Goal: Communication & Community: Connect with others

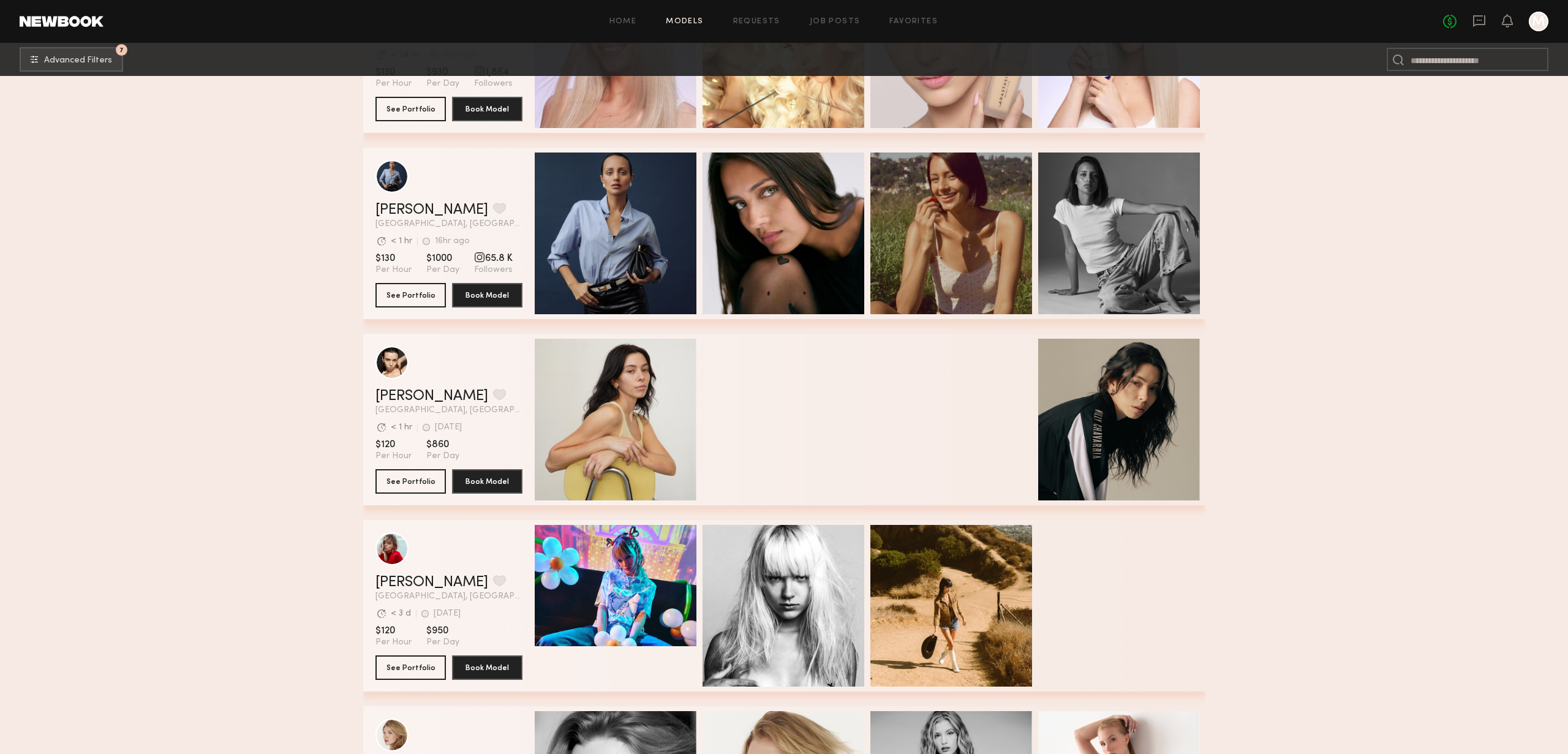
scroll to position [2849, 0]
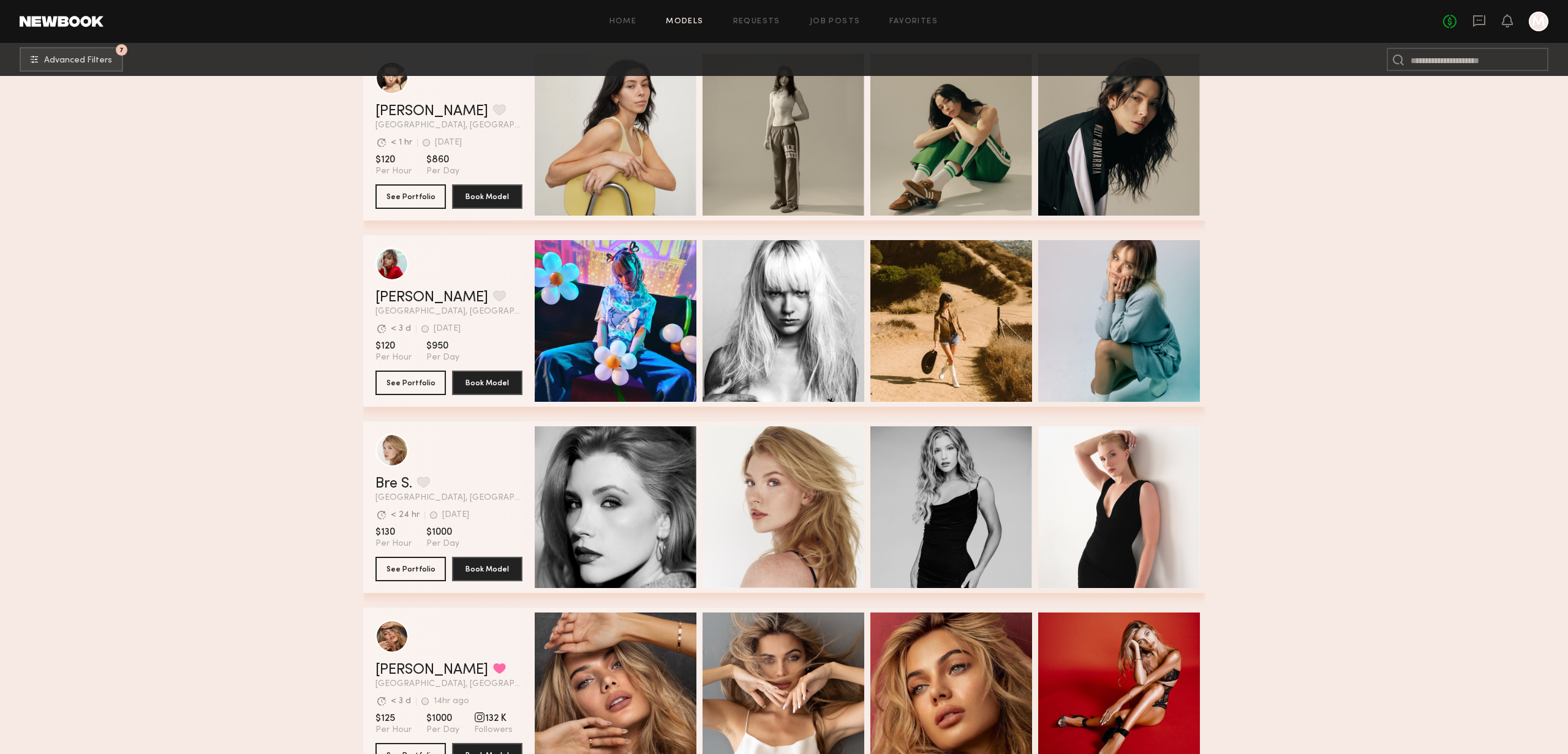
scroll to position [2843, 0]
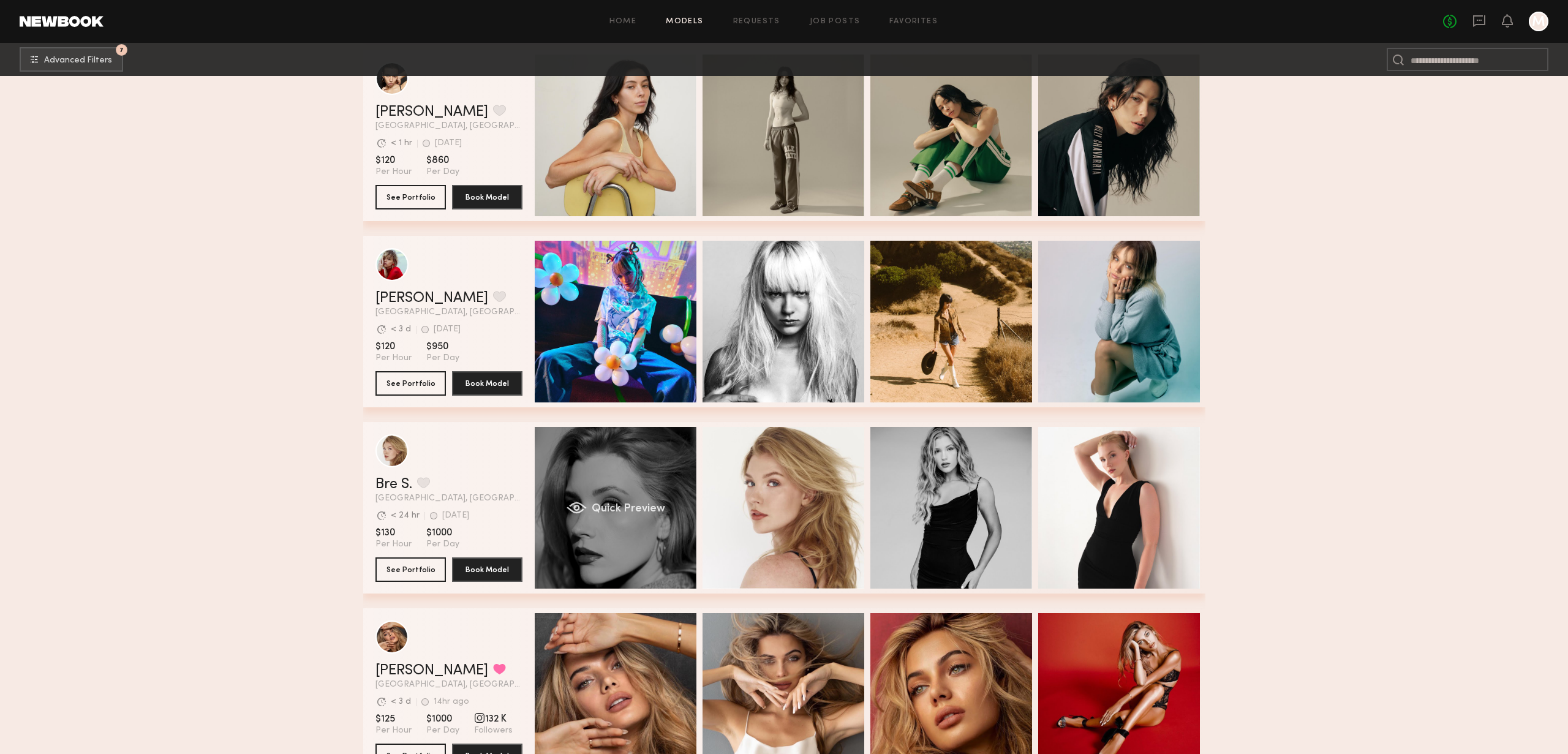
click at [622, 510] on span "Quick Preview" at bounding box center [628, 509] width 74 height 11
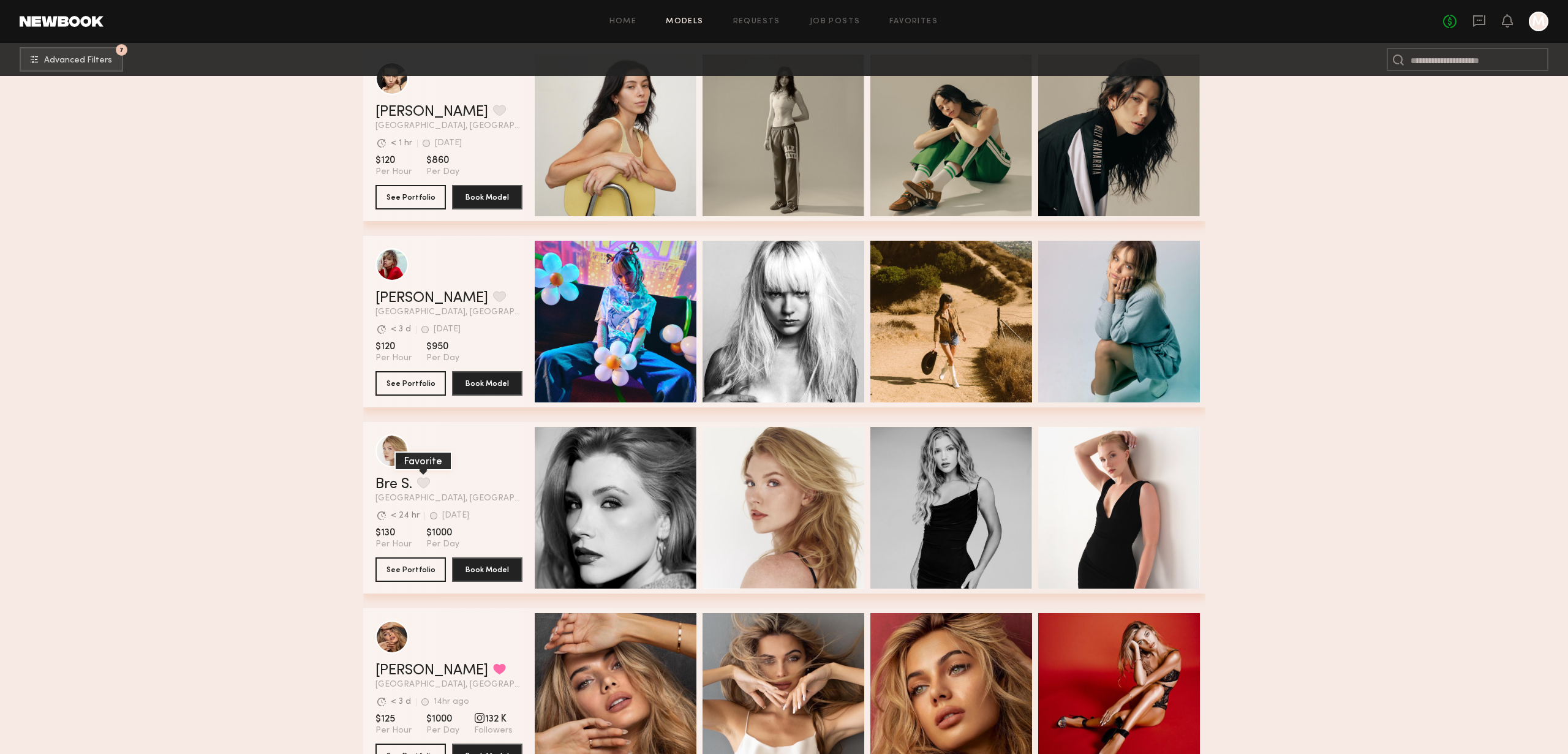
click at [428, 481] on button "grid" at bounding box center [423, 483] width 13 height 11
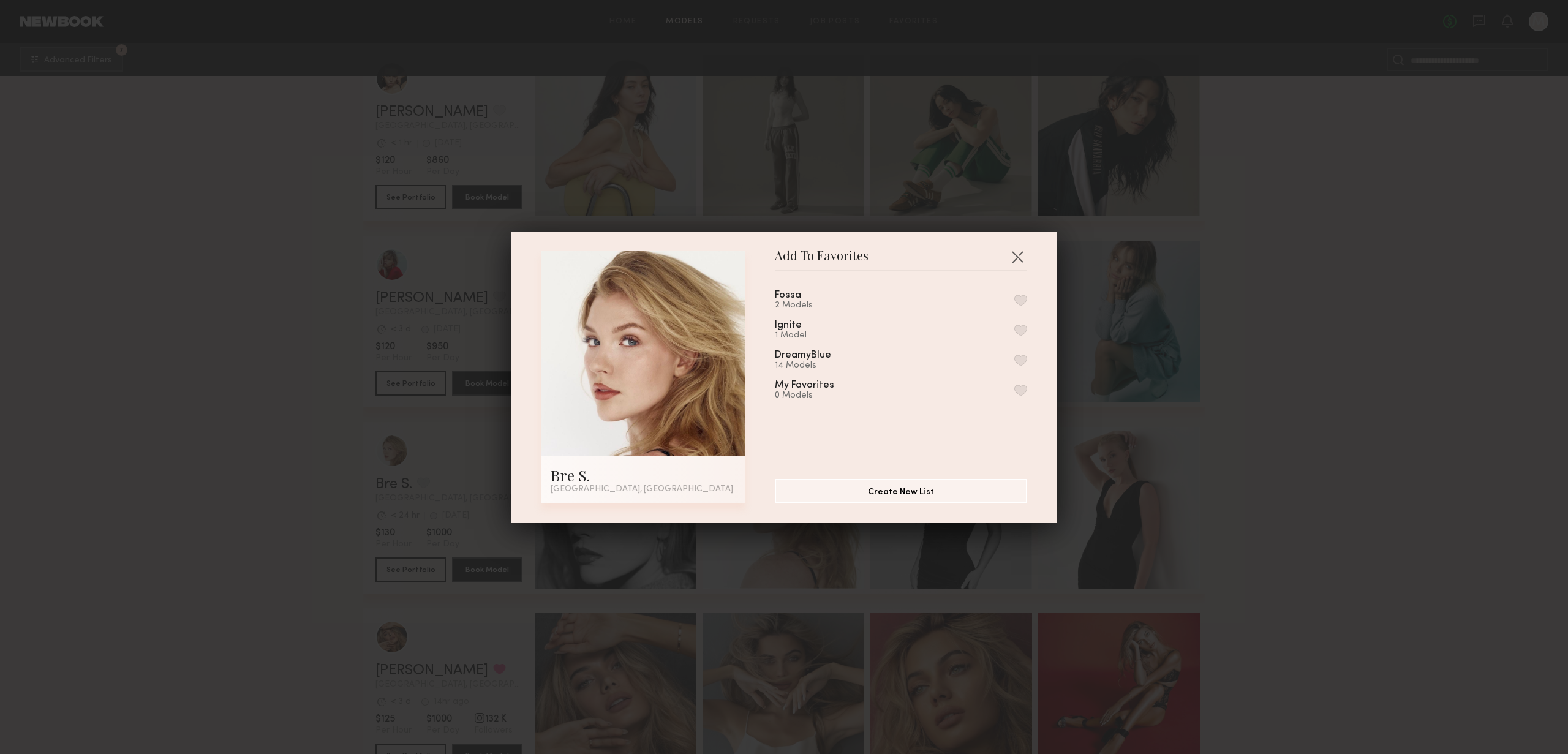
click at [1024, 299] on button "button" at bounding box center [1020, 300] width 13 height 11
click at [1362, 503] on div "Add To Favorites Bre S. Los Angeles, CA Add To Favorites Fossa 3 Models Remove …" at bounding box center [784, 377] width 1568 height 754
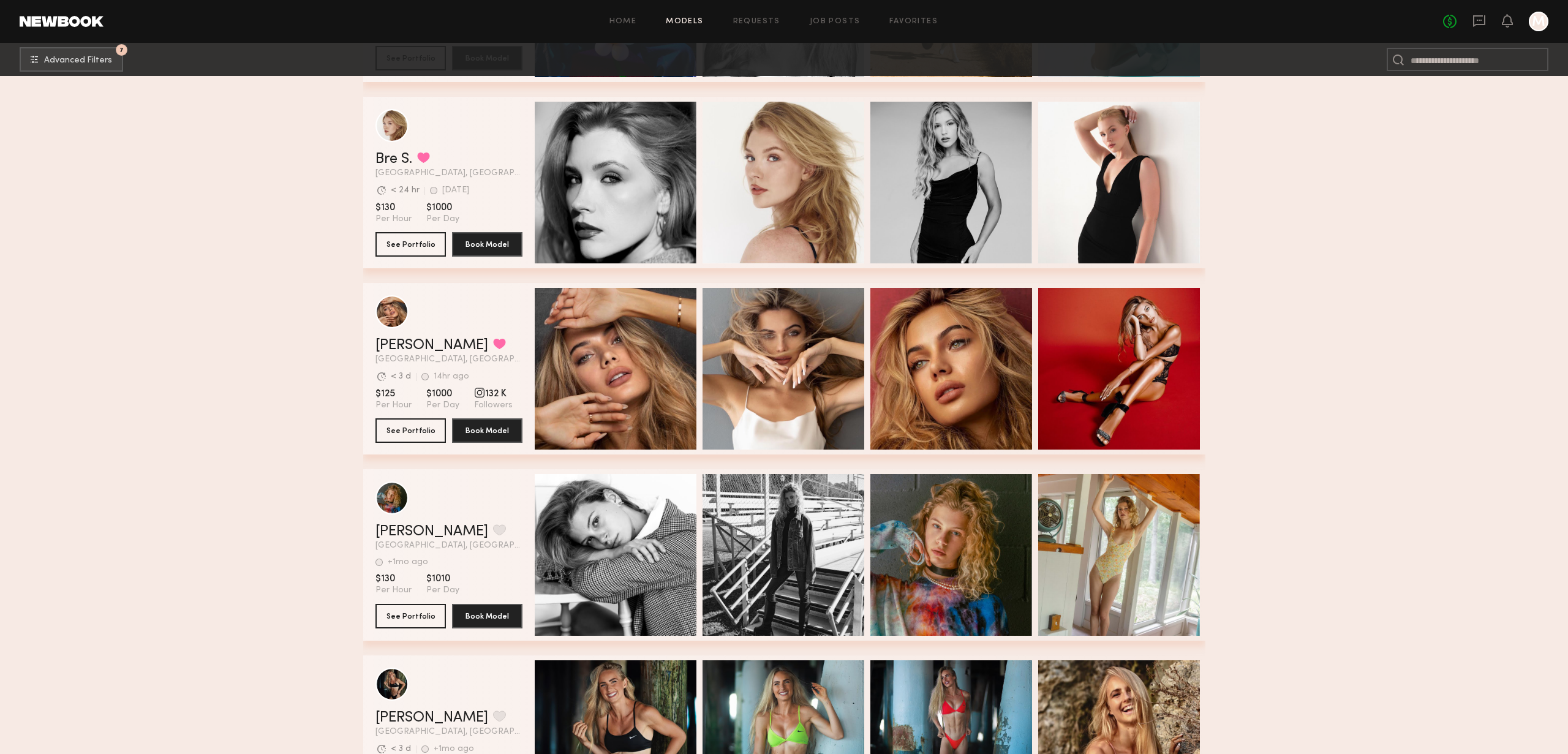
scroll to position [3140, 0]
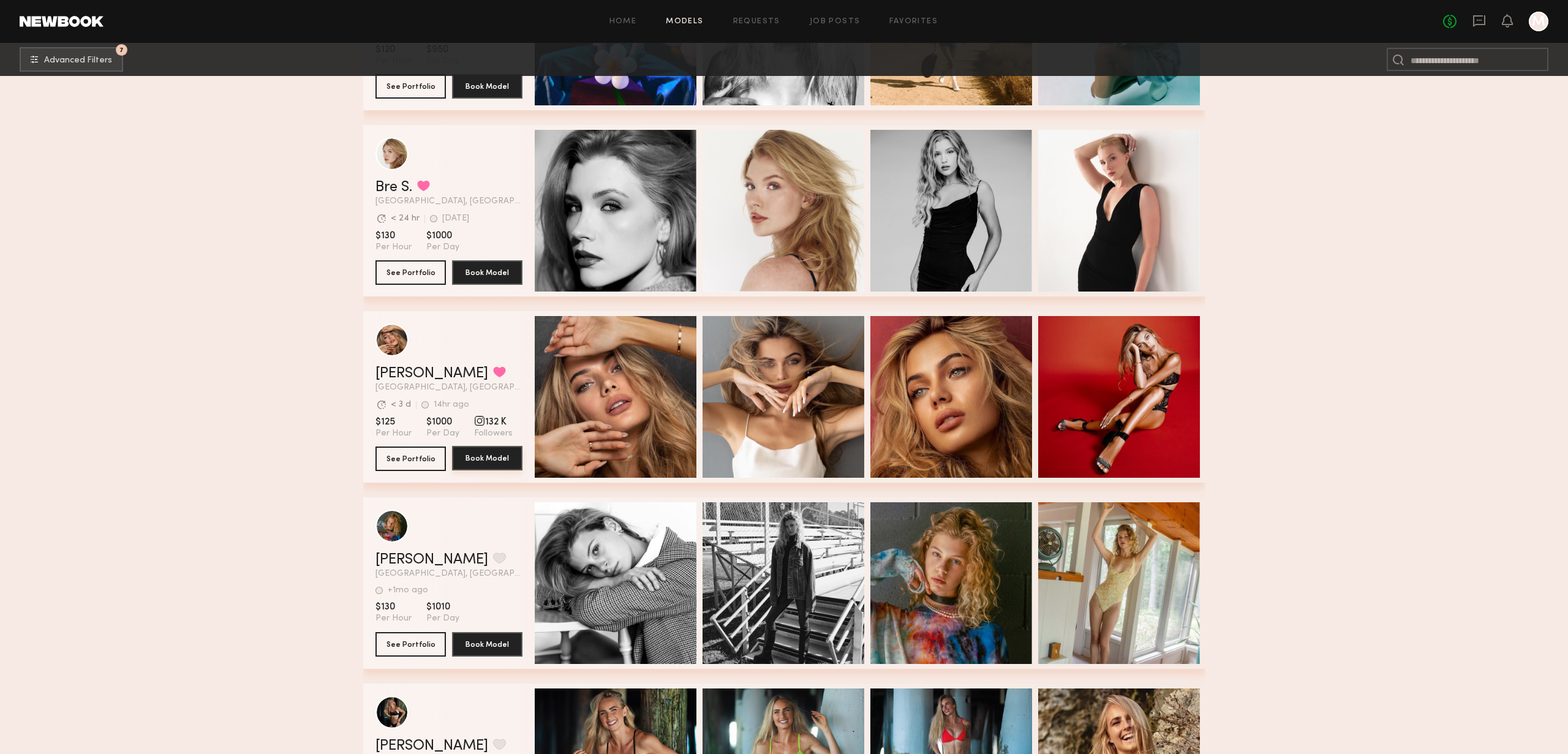
click at [467, 458] on button "Book Model" at bounding box center [487, 458] width 70 height 24
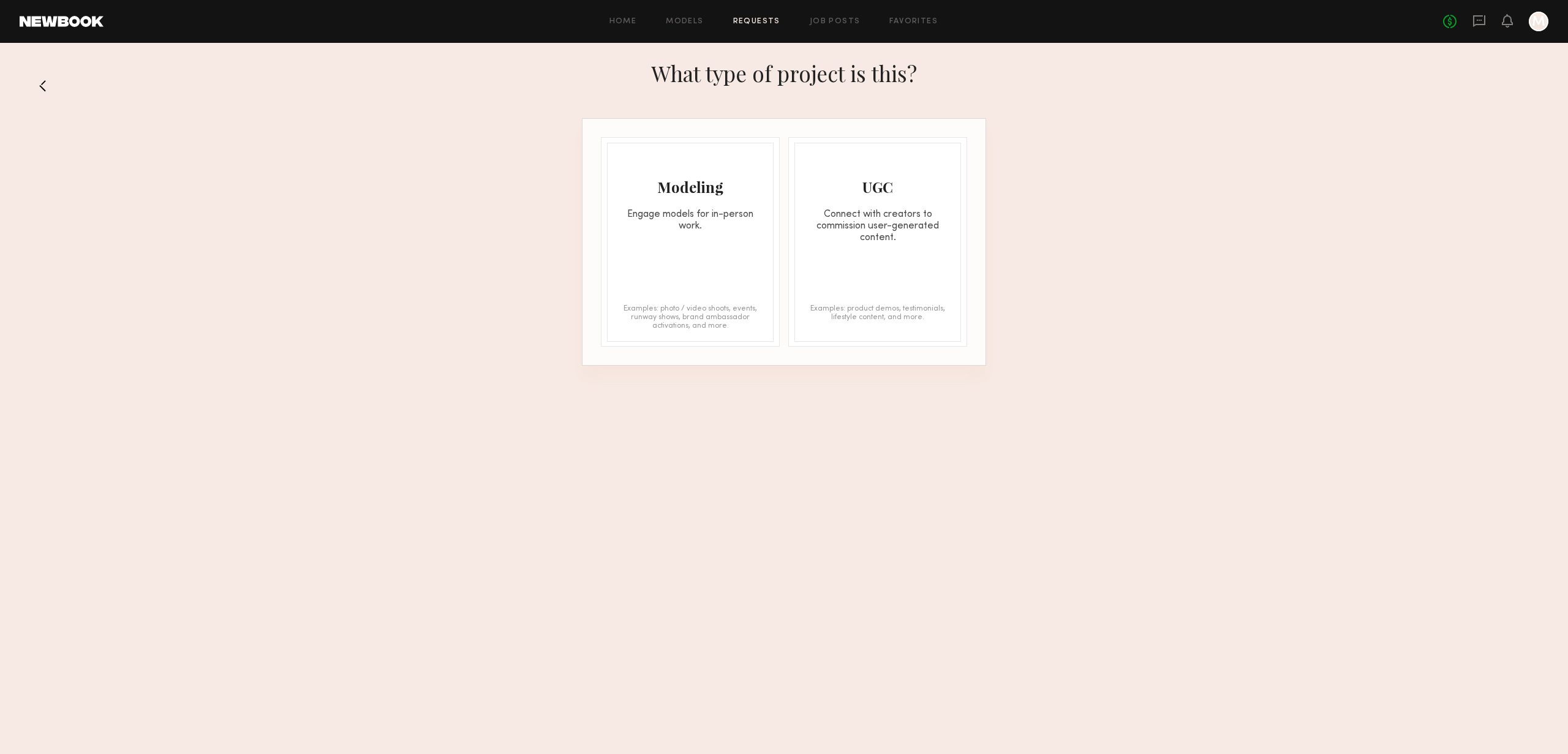
click at [735, 251] on div "Modeling Engage models for in-person work. Examples: photo / video shoots, even…" at bounding box center [690, 242] width 167 height 199
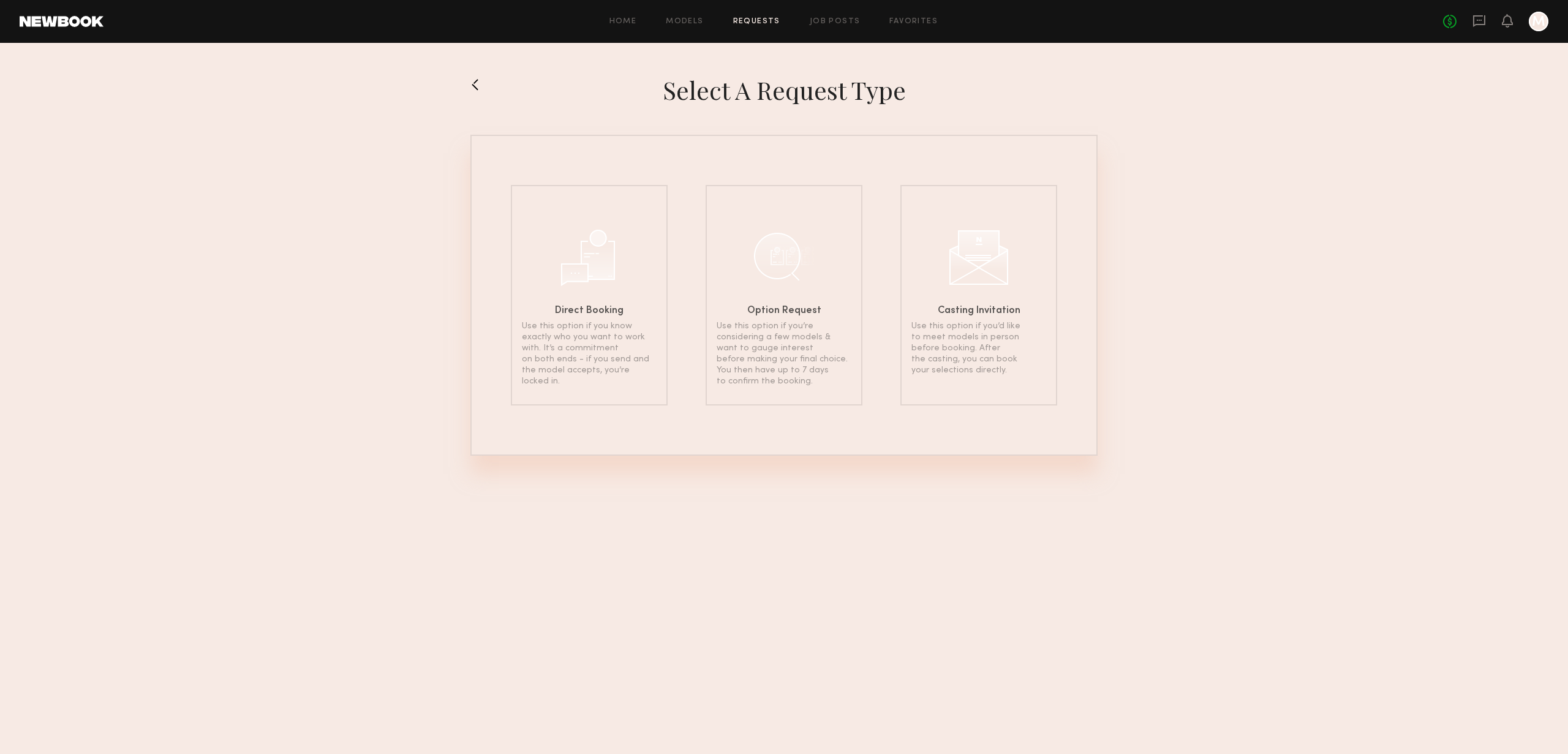
click at [472, 87] on button at bounding box center [480, 84] width 19 height 19
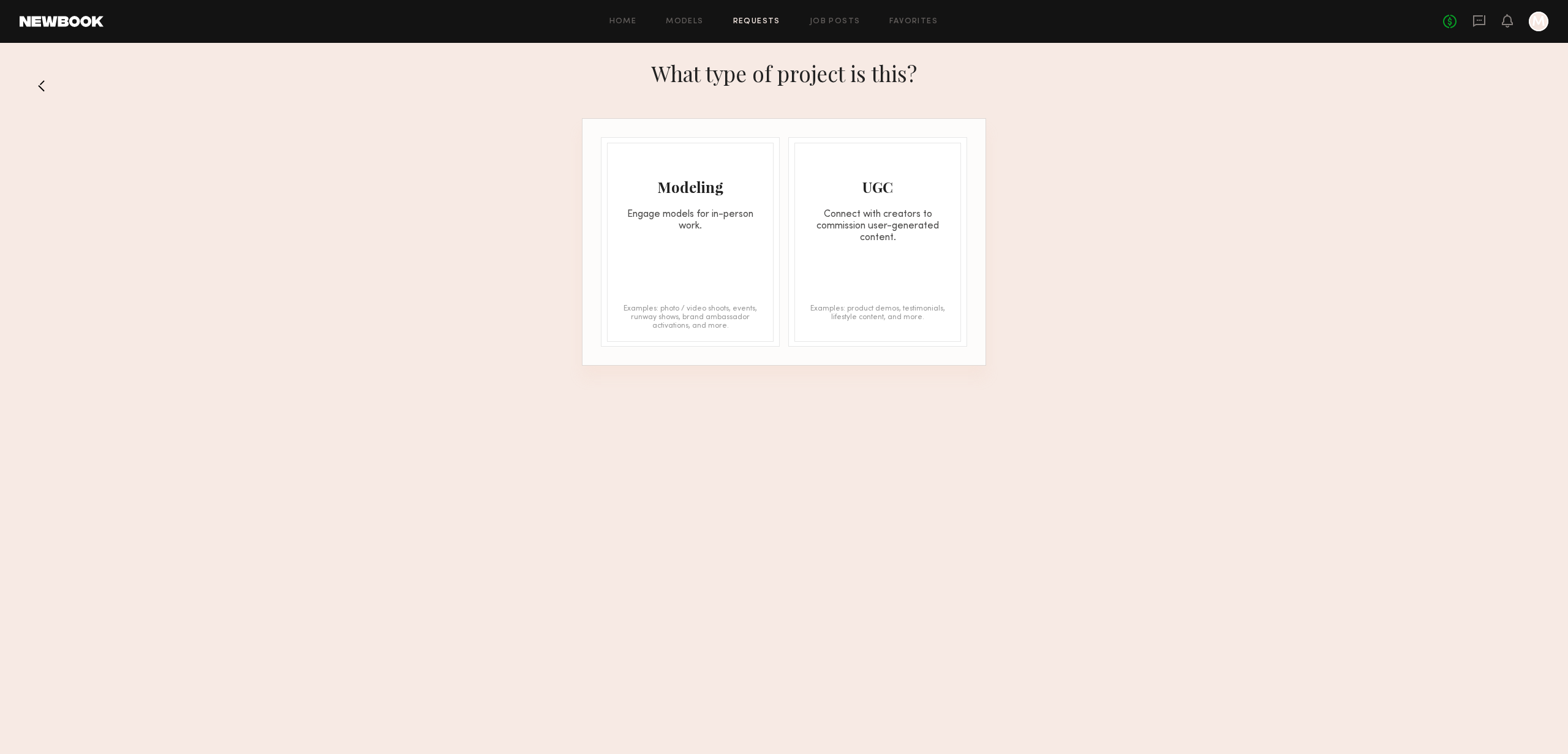
click at [37, 82] on button at bounding box center [46, 85] width 19 height 19
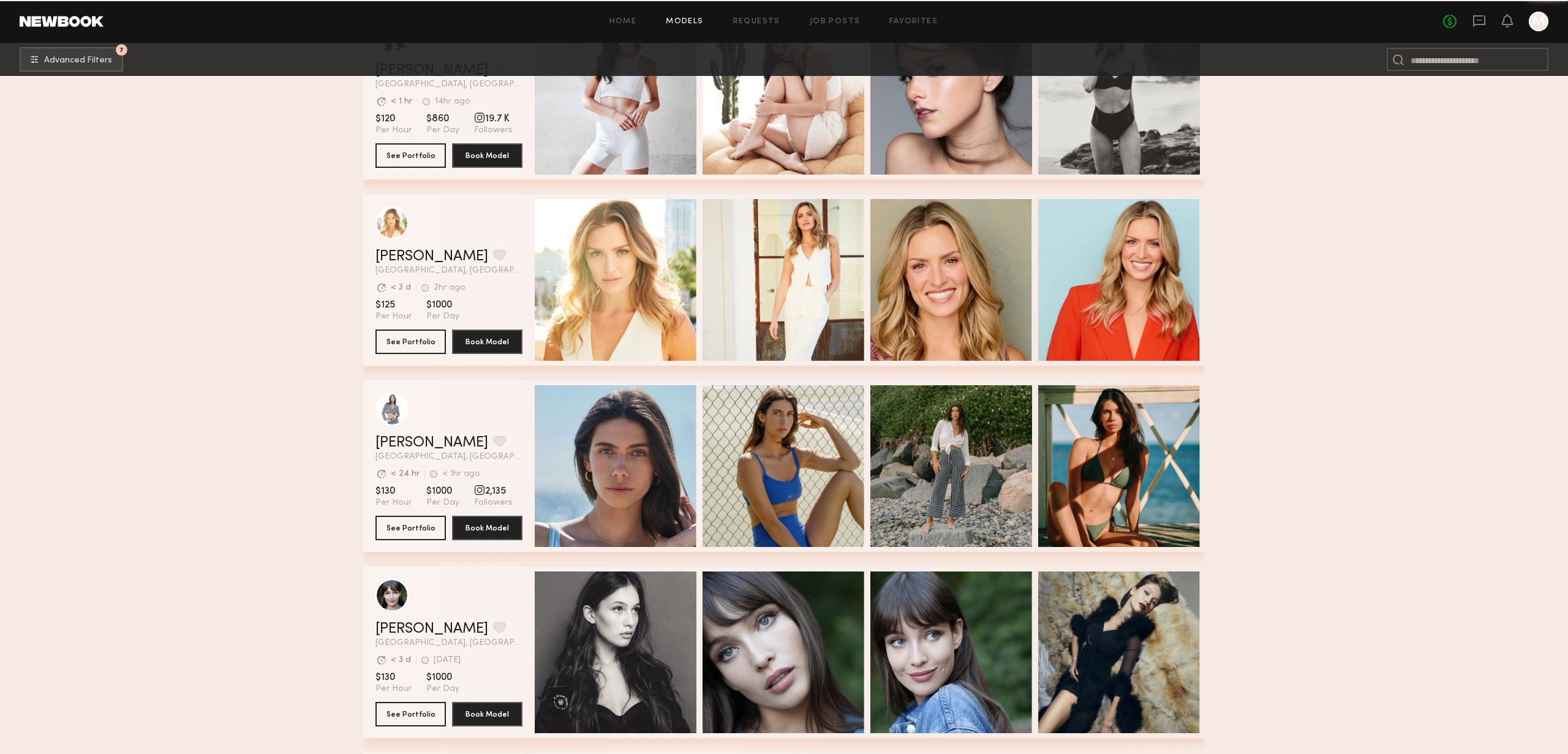
scroll to position [437, 0]
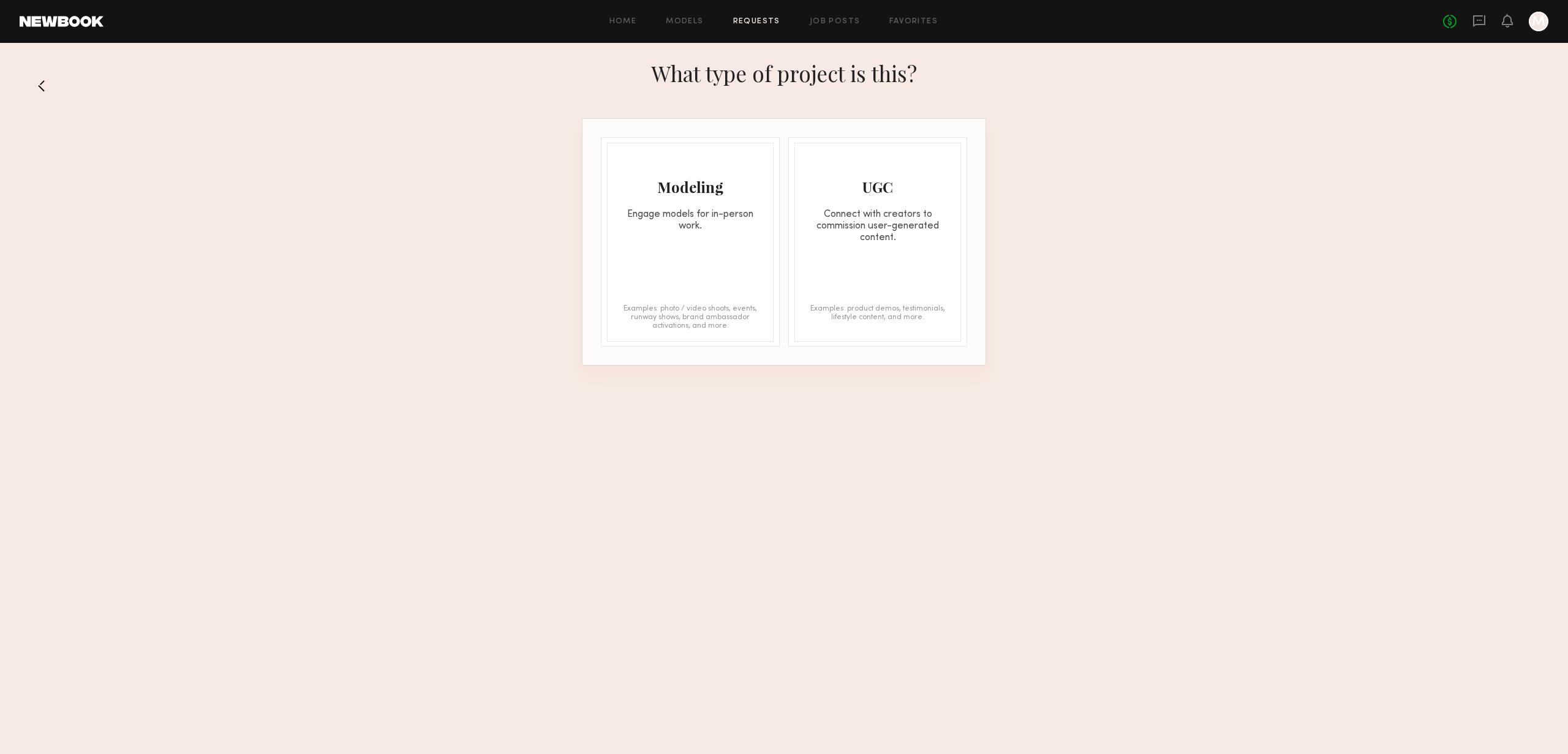
click at [51, 89] on button at bounding box center [46, 85] width 19 height 19
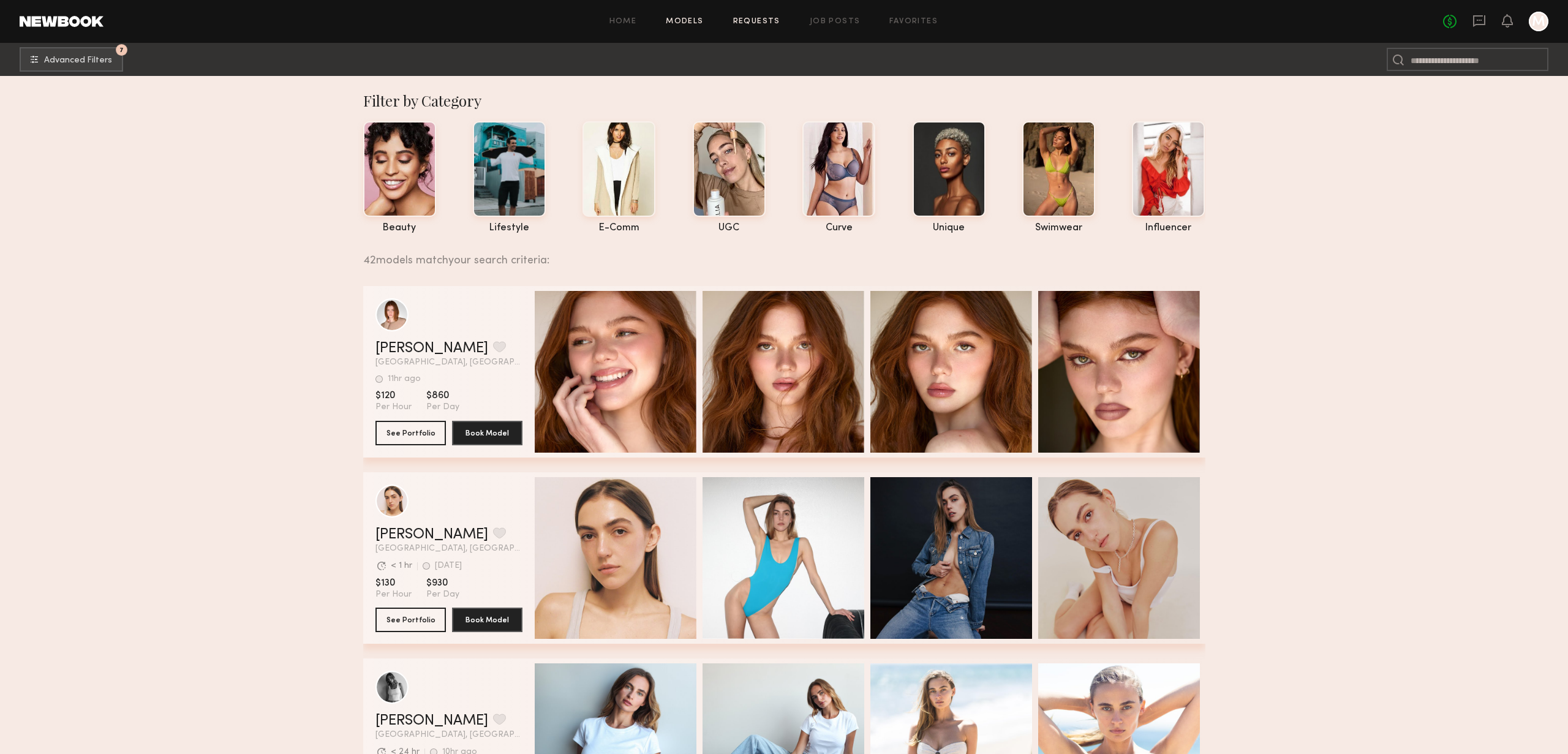
click at [777, 21] on link "Requests" at bounding box center [757, 21] width 47 height 8
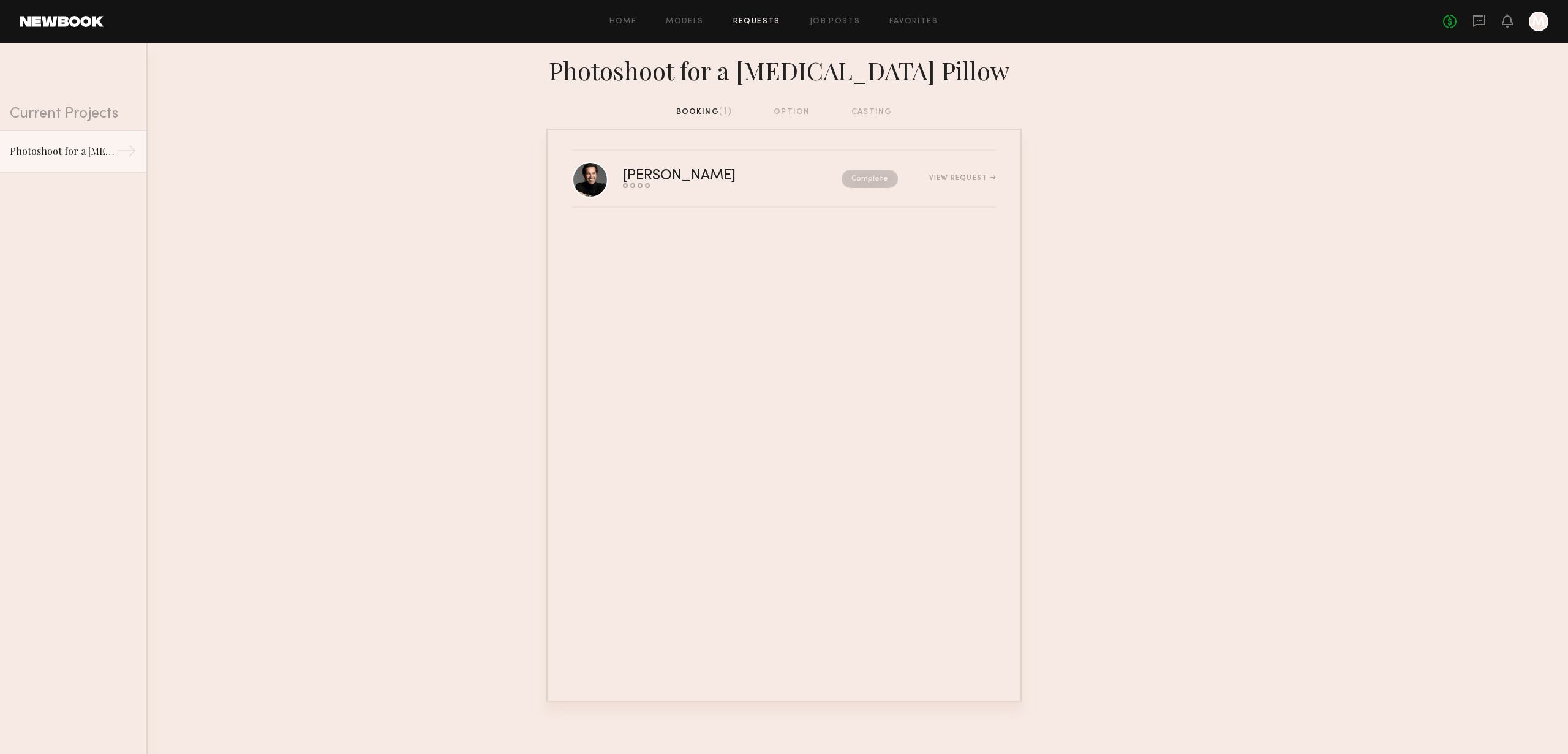
drag, startPoint x: 803, startPoint y: 113, endPoint x: 832, endPoint y: 110, distance: 29.2
click at [803, 113] on div "booking (1) option casting" at bounding box center [784, 112] width 216 height 14
click at [854, 110] on div "booking (1) option casting" at bounding box center [784, 112] width 216 height 14
click at [909, 17] on link "Favorites" at bounding box center [914, 21] width 49 height 8
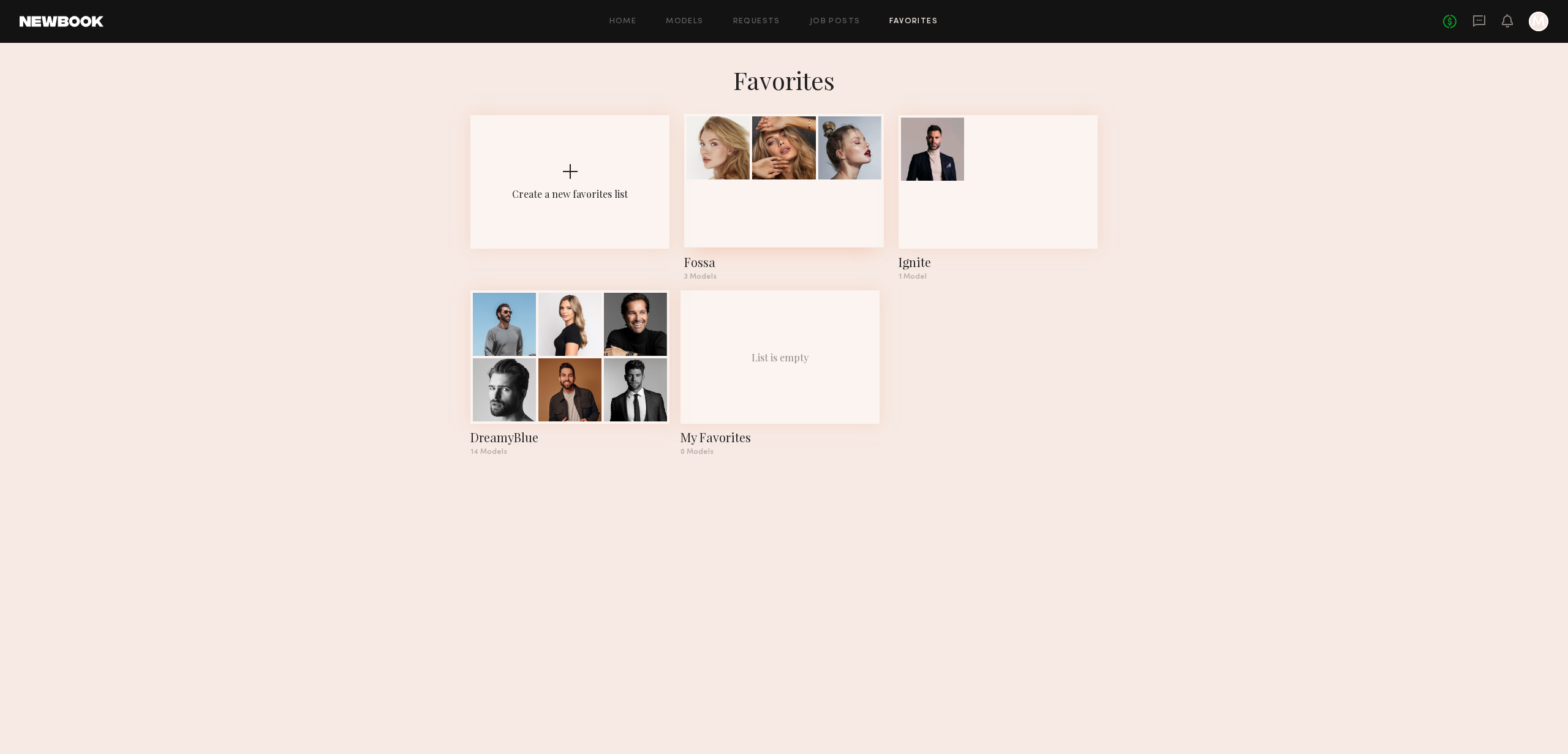
click at [805, 139] on div at bounding box center [783, 148] width 63 height 63
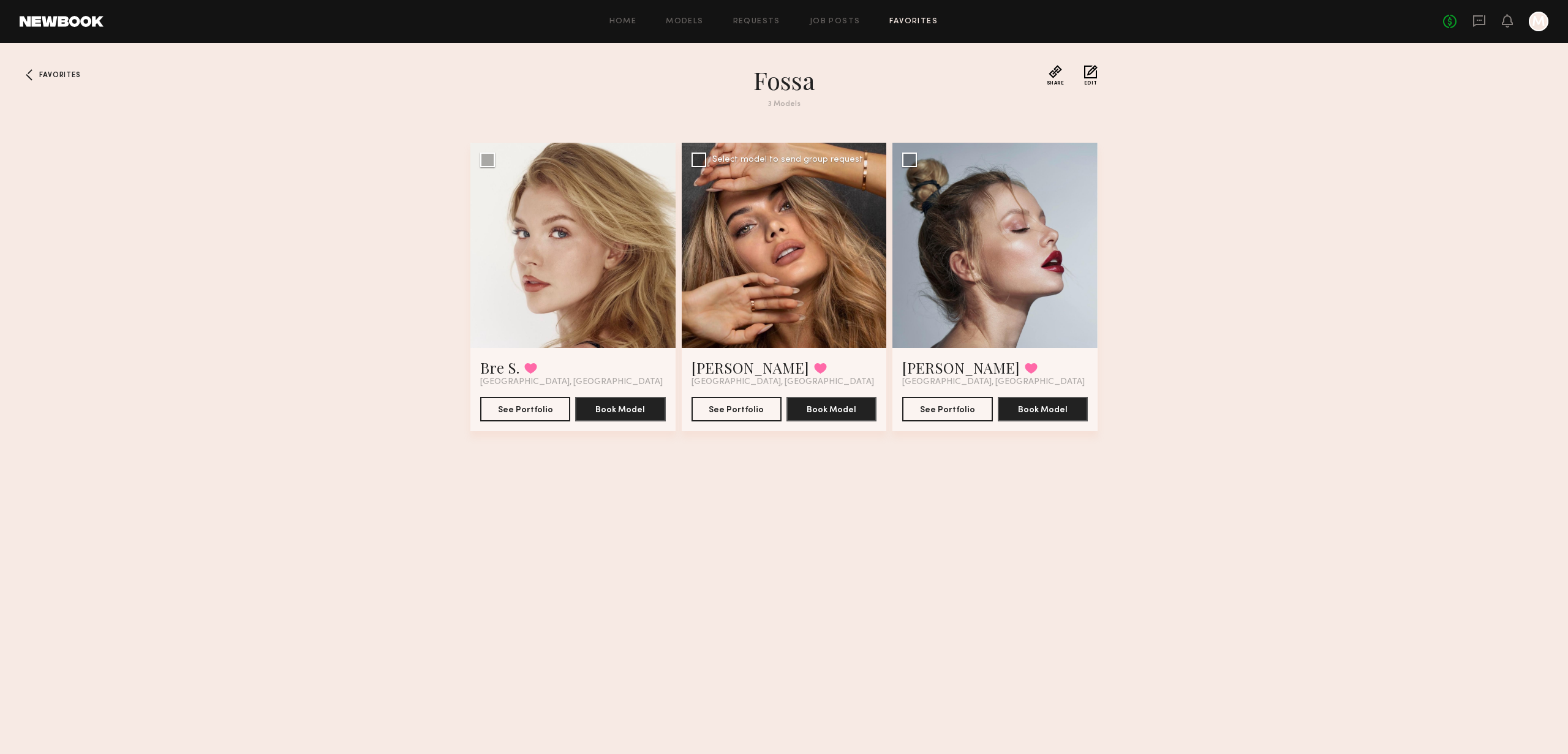
click at [753, 249] on div at bounding box center [784, 245] width 205 height 205
click at [751, 407] on button "See Portfolio" at bounding box center [737, 408] width 90 height 24
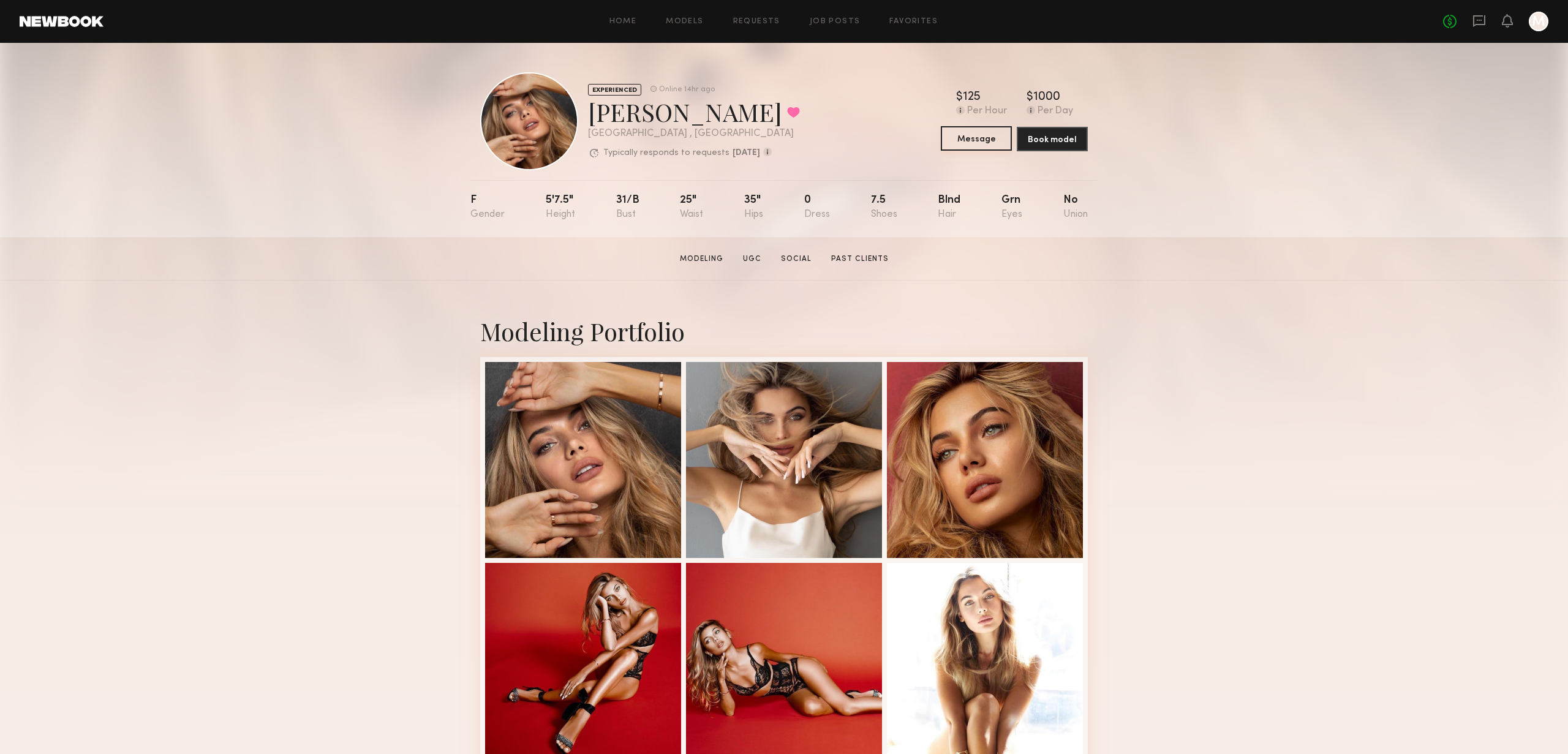
click at [987, 145] on button "Message" at bounding box center [977, 138] width 71 height 24
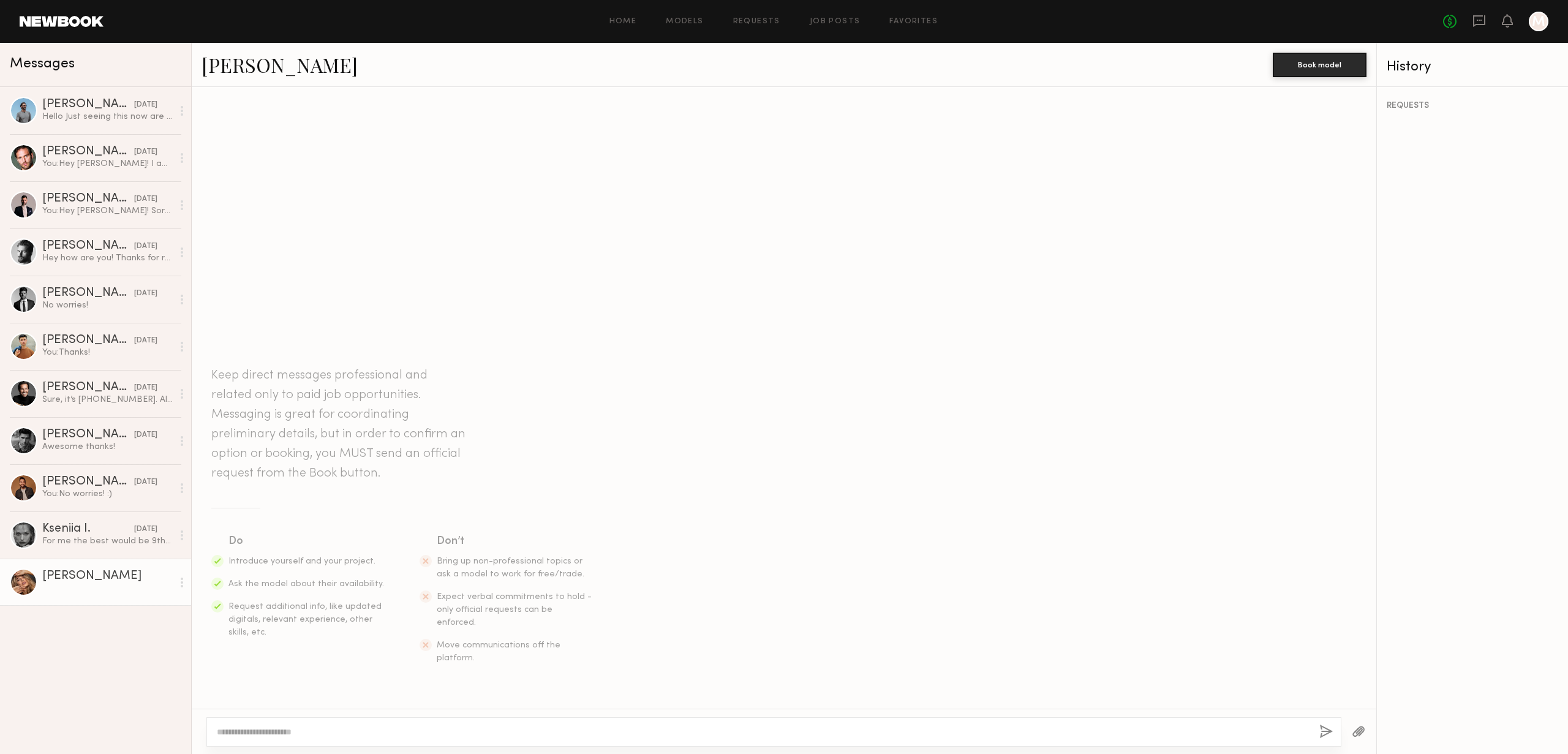
click at [344, 726] on textarea at bounding box center [763, 732] width 1093 height 12
click at [448, 731] on textarea "**********" at bounding box center [763, 732] width 1093 height 12
type textarea "**********"
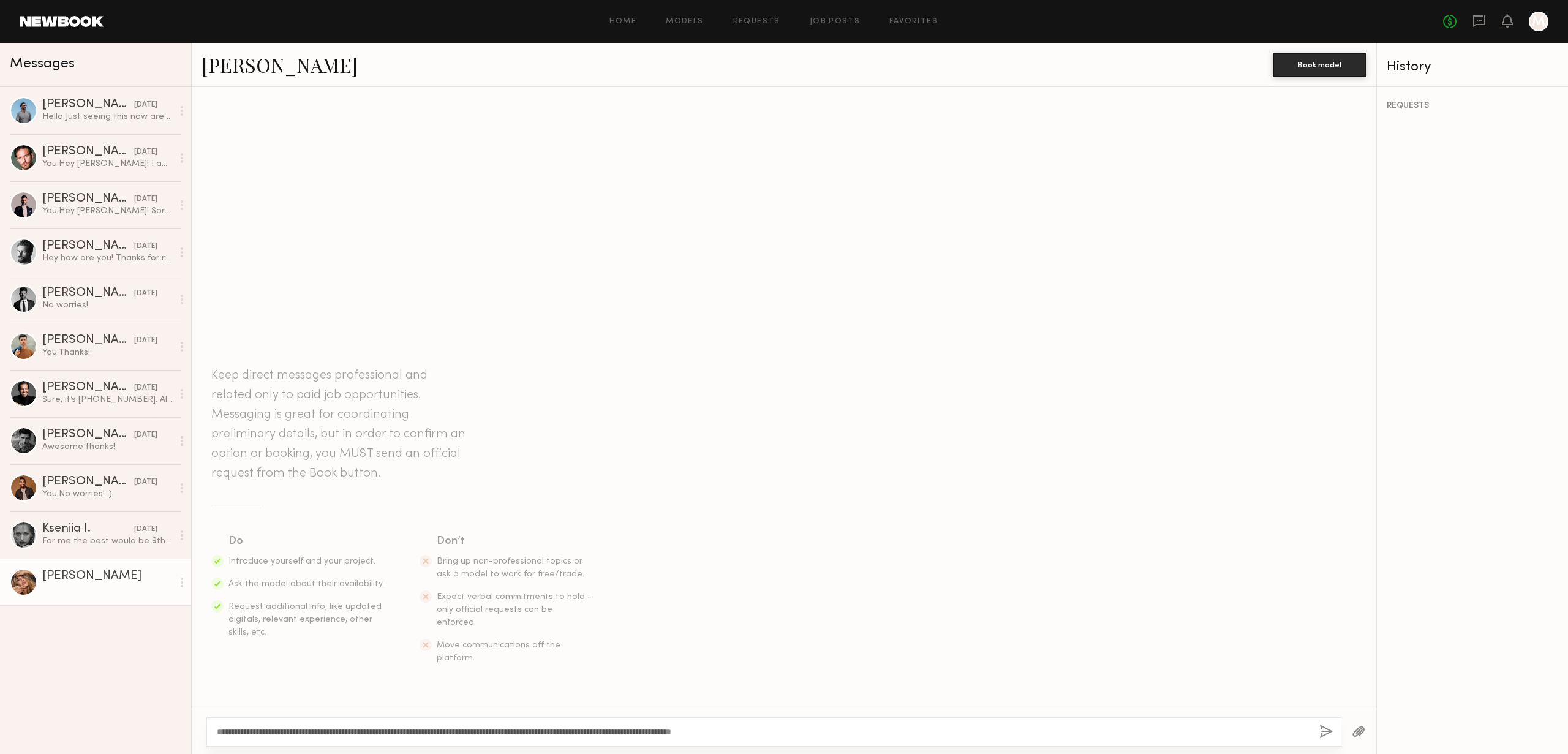
click at [1329, 731] on button "button" at bounding box center [1326, 732] width 14 height 16
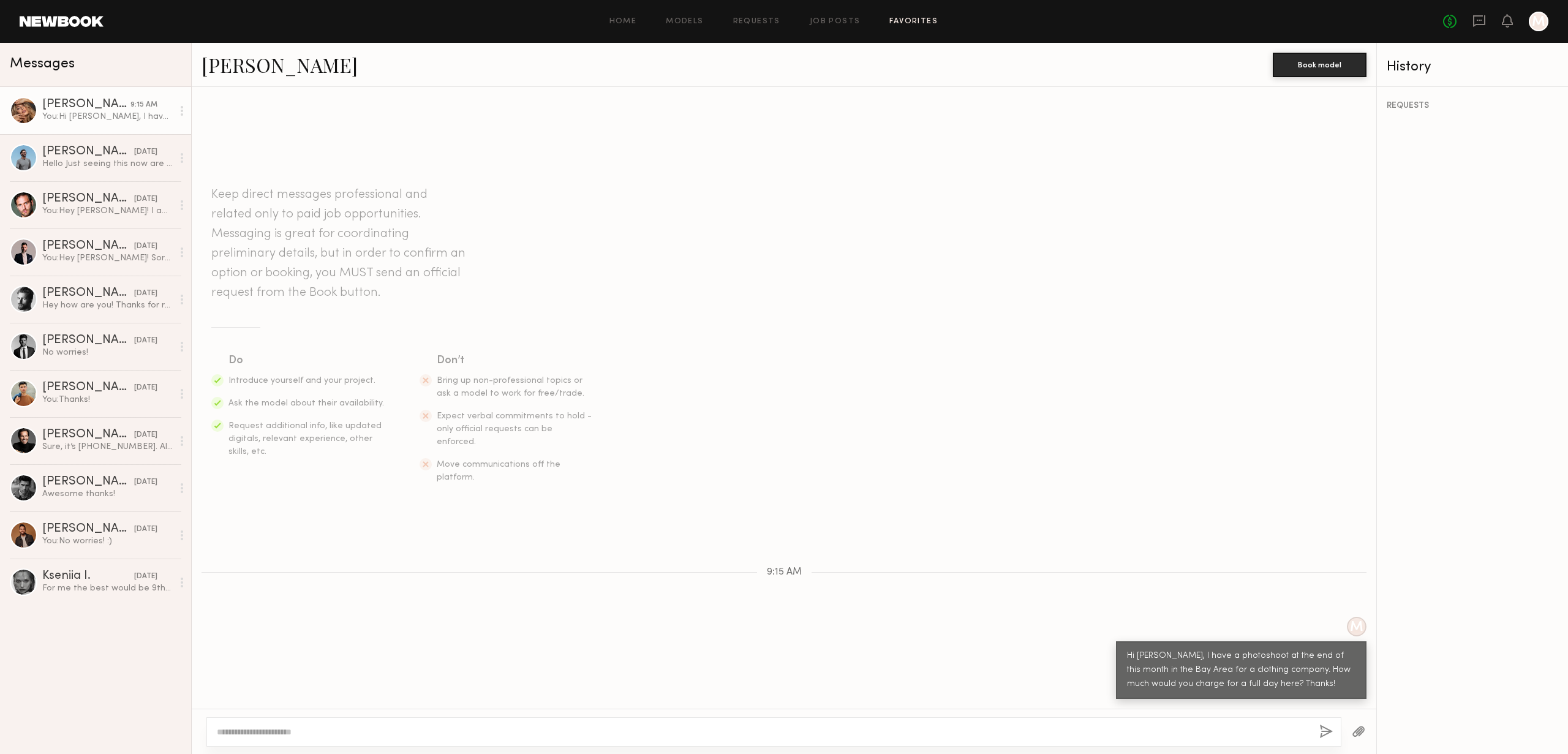
click at [907, 20] on link "Favorites" at bounding box center [914, 21] width 49 height 8
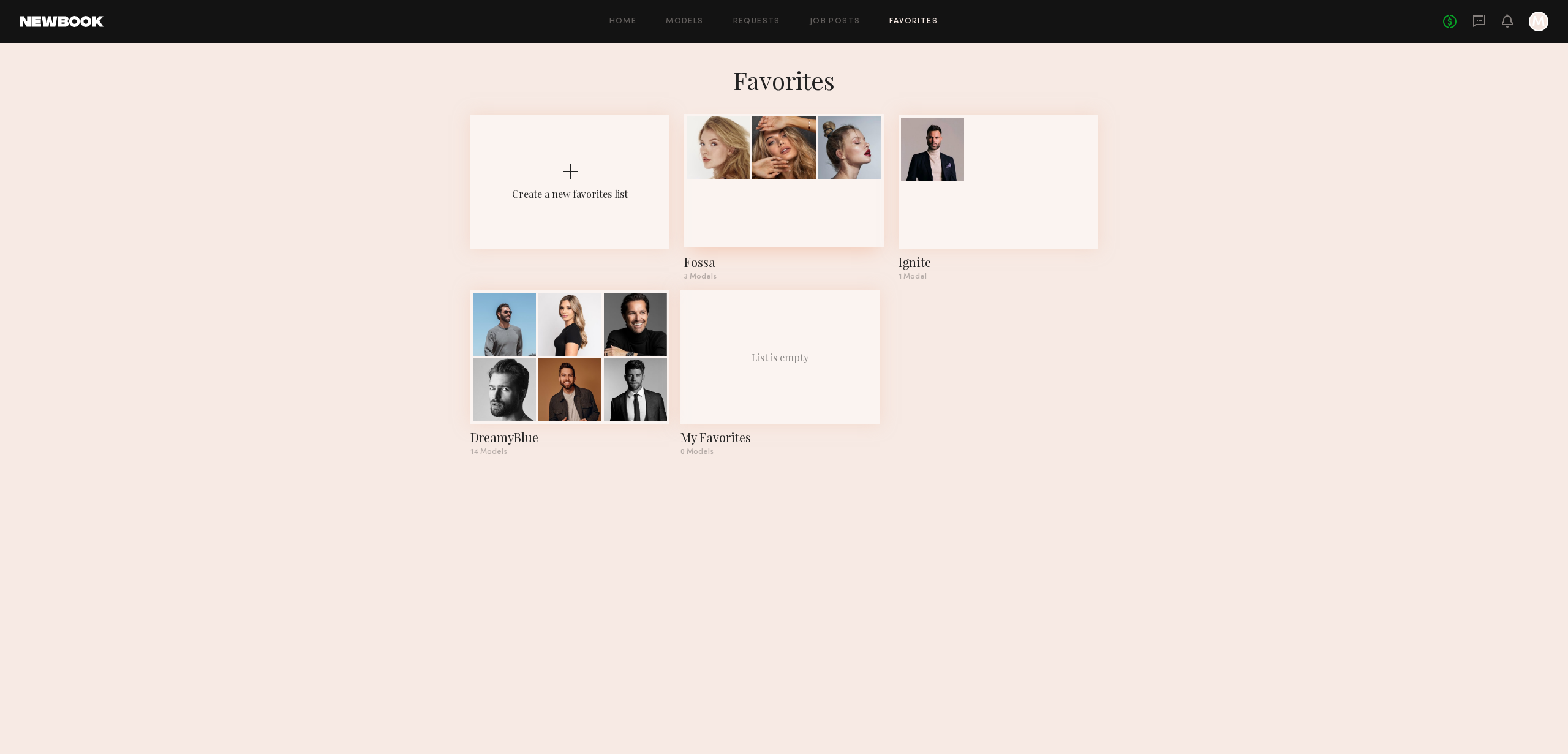
click at [746, 172] on div at bounding box center [718, 148] width 63 height 63
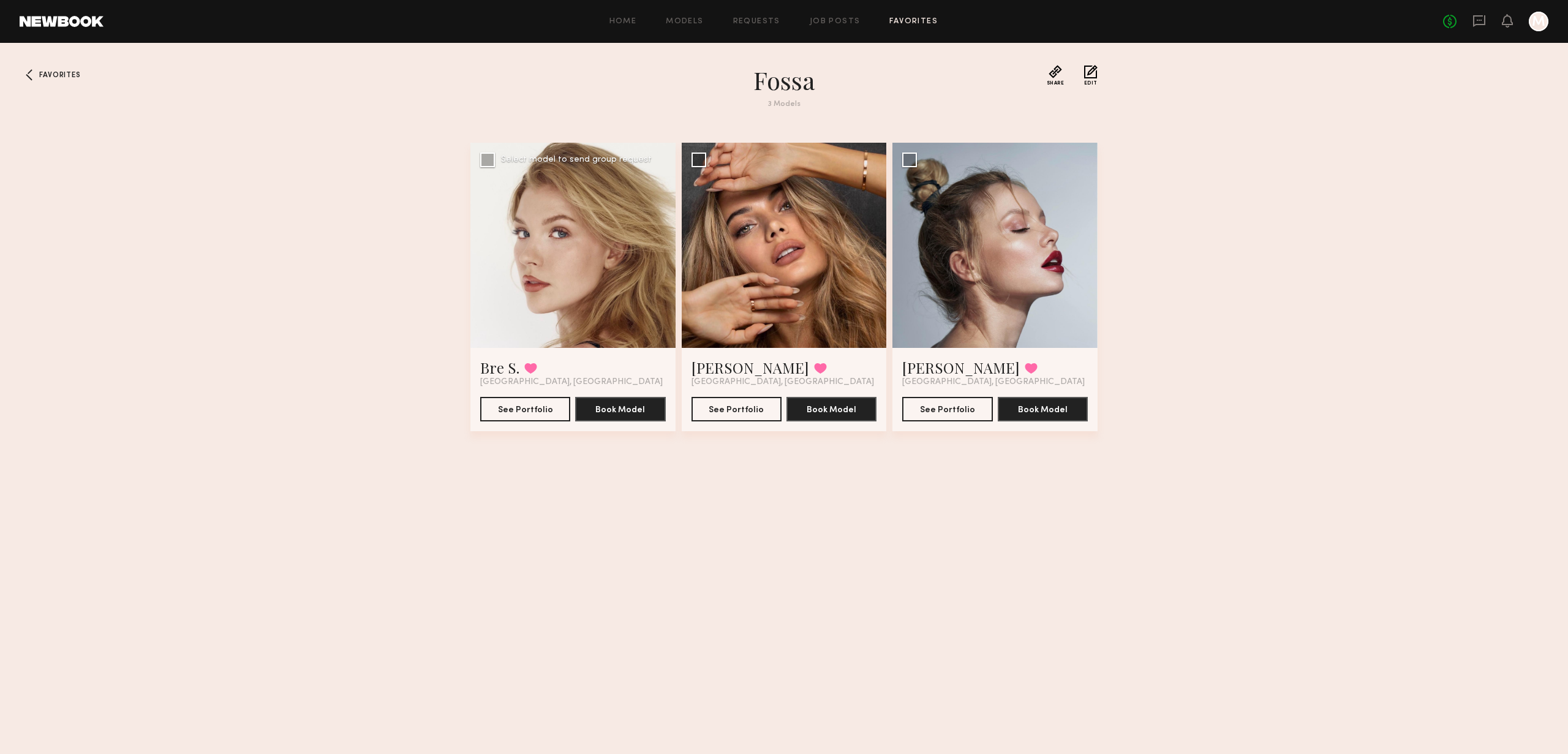
click at [606, 248] on div at bounding box center [573, 245] width 205 height 205
click at [551, 249] on div at bounding box center [573, 245] width 205 height 205
click at [531, 410] on button "See Portfolio" at bounding box center [525, 408] width 90 height 24
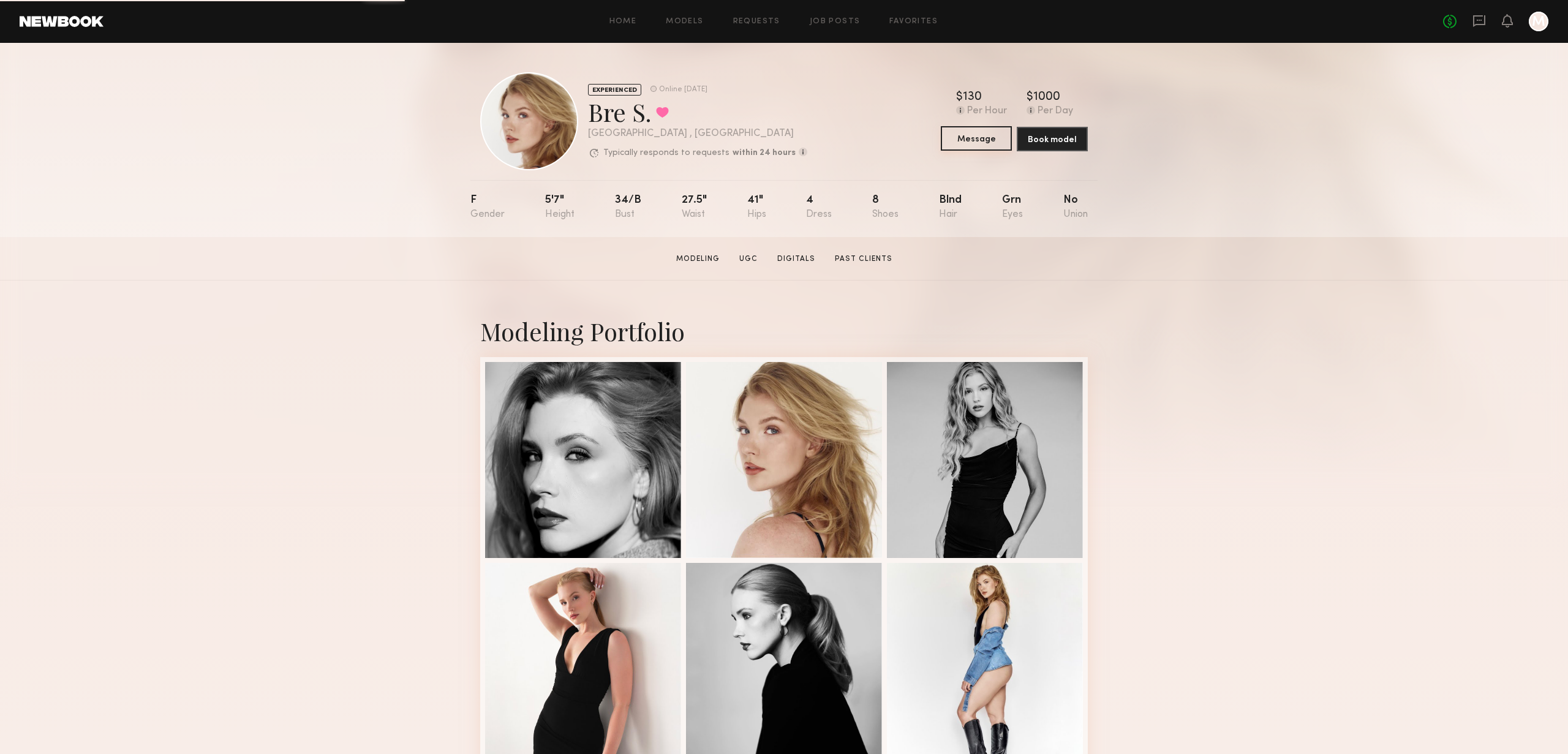
click at [985, 142] on button "Message" at bounding box center [977, 138] width 71 height 24
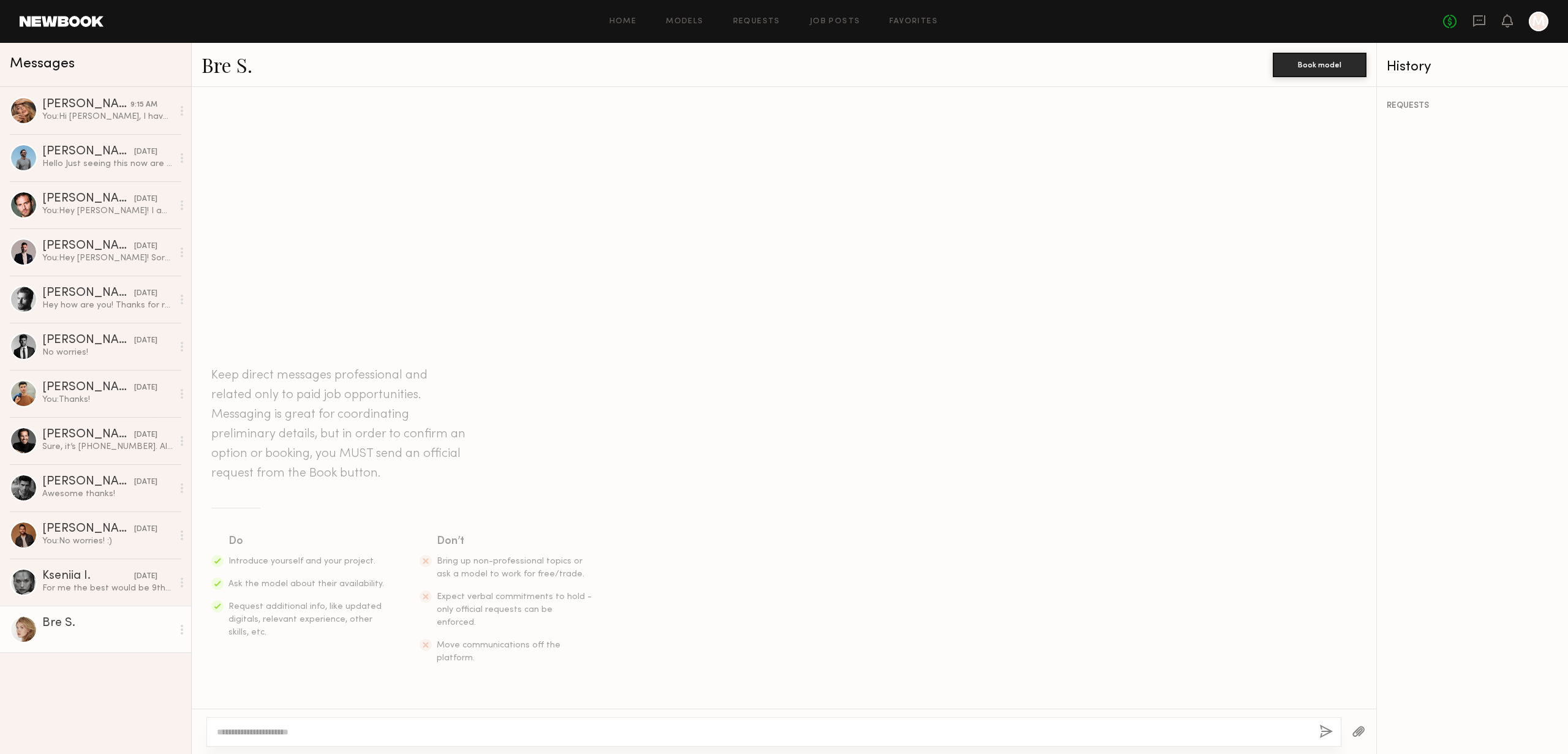
click at [373, 733] on textarea at bounding box center [763, 732] width 1093 height 12
click at [232, 734] on textarea "**********" at bounding box center [763, 732] width 1093 height 12
type textarea "**********"
click at [1326, 733] on button "button" at bounding box center [1326, 732] width 14 height 16
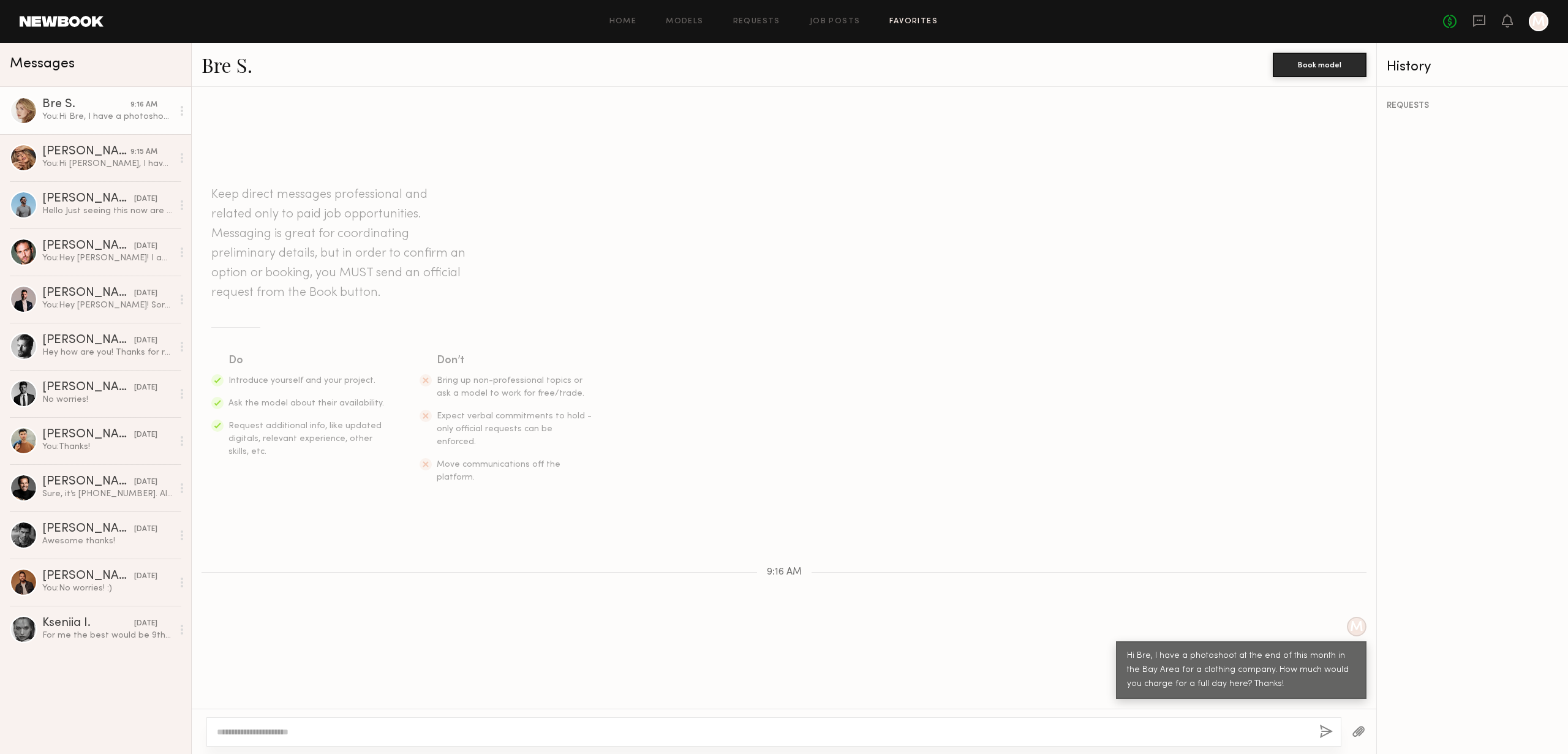
click at [912, 21] on link "Favorites" at bounding box center [914, 21] width 49 height 8
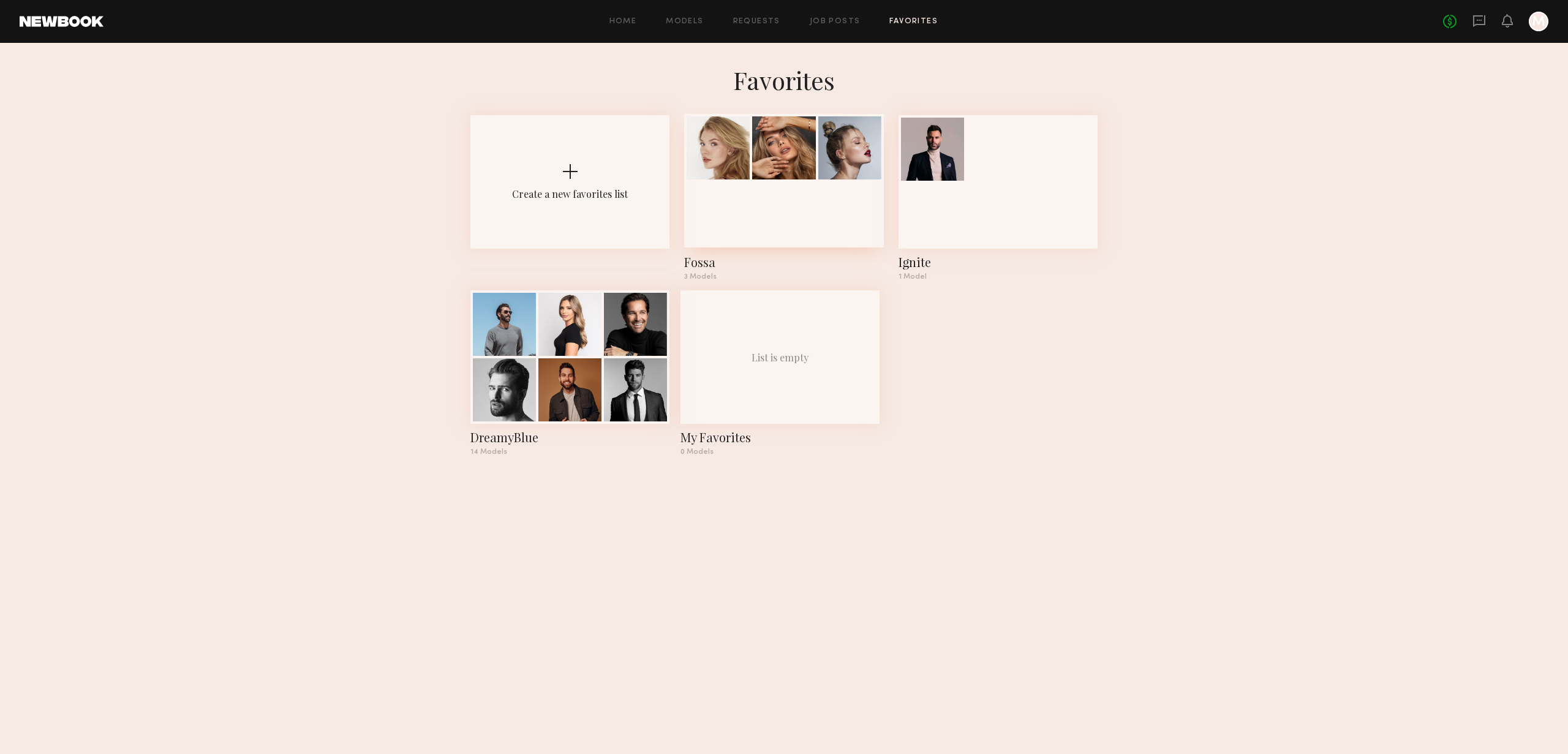
click at [815, 156] on div at bounding box center [783, 148] width 63 height 63
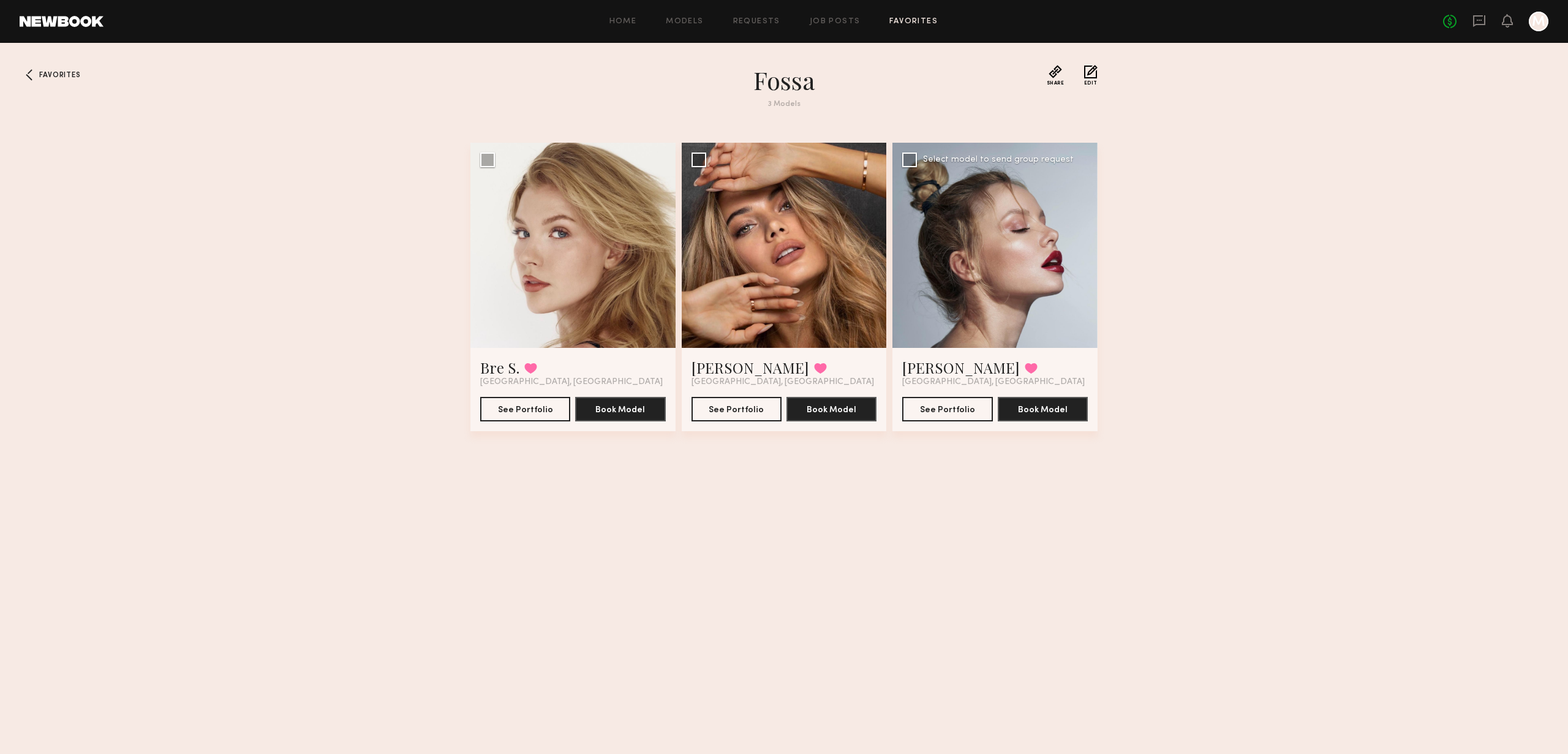
click at [1017, 223] on div at bounding box center [995, 245] width 205 height 205
click at [939, 413] on button "See Portfolio" at bounding box center [947, 408] width 90 height 24
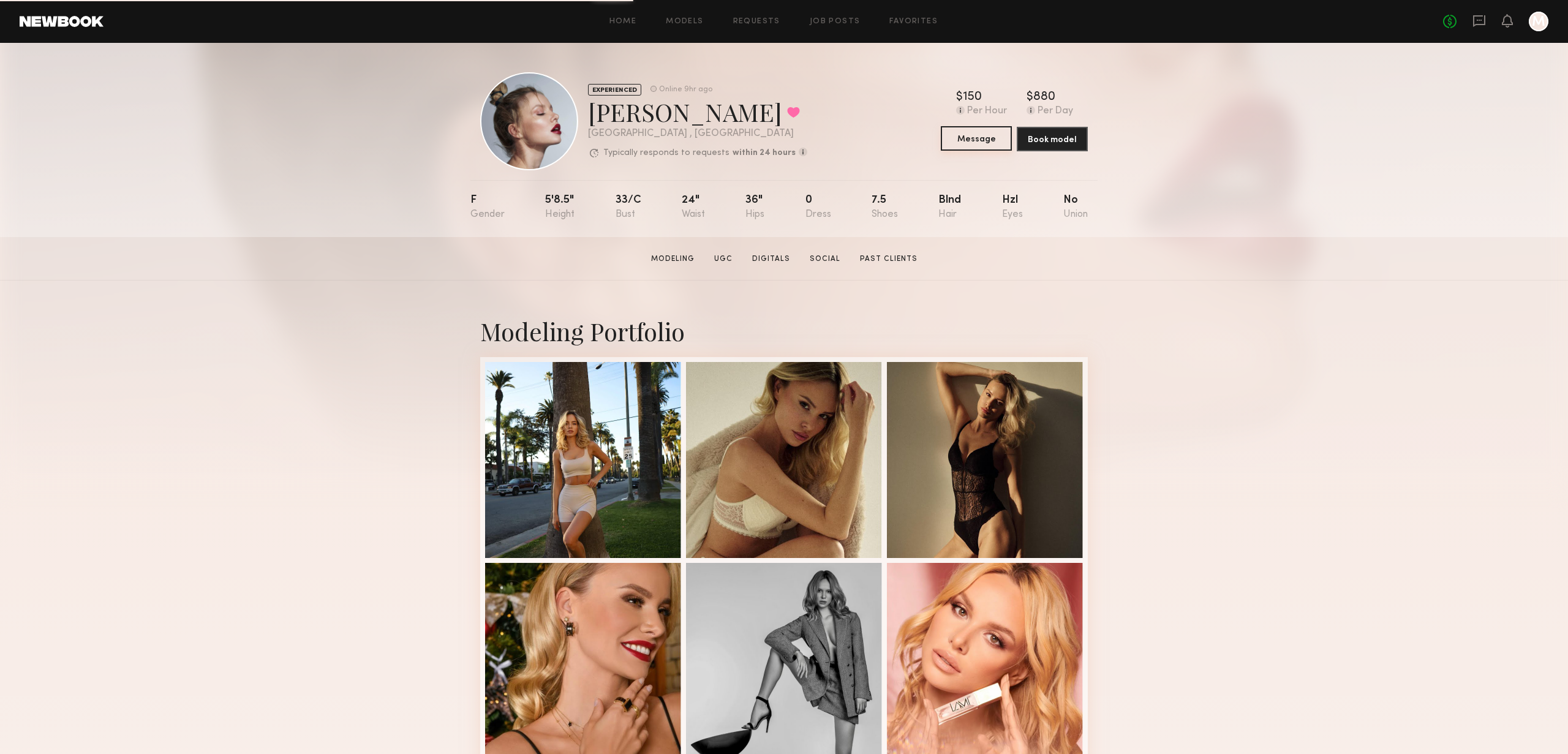
click at [962, 147] on button "Message" at bounding box center [977, 138] width 71 height 24
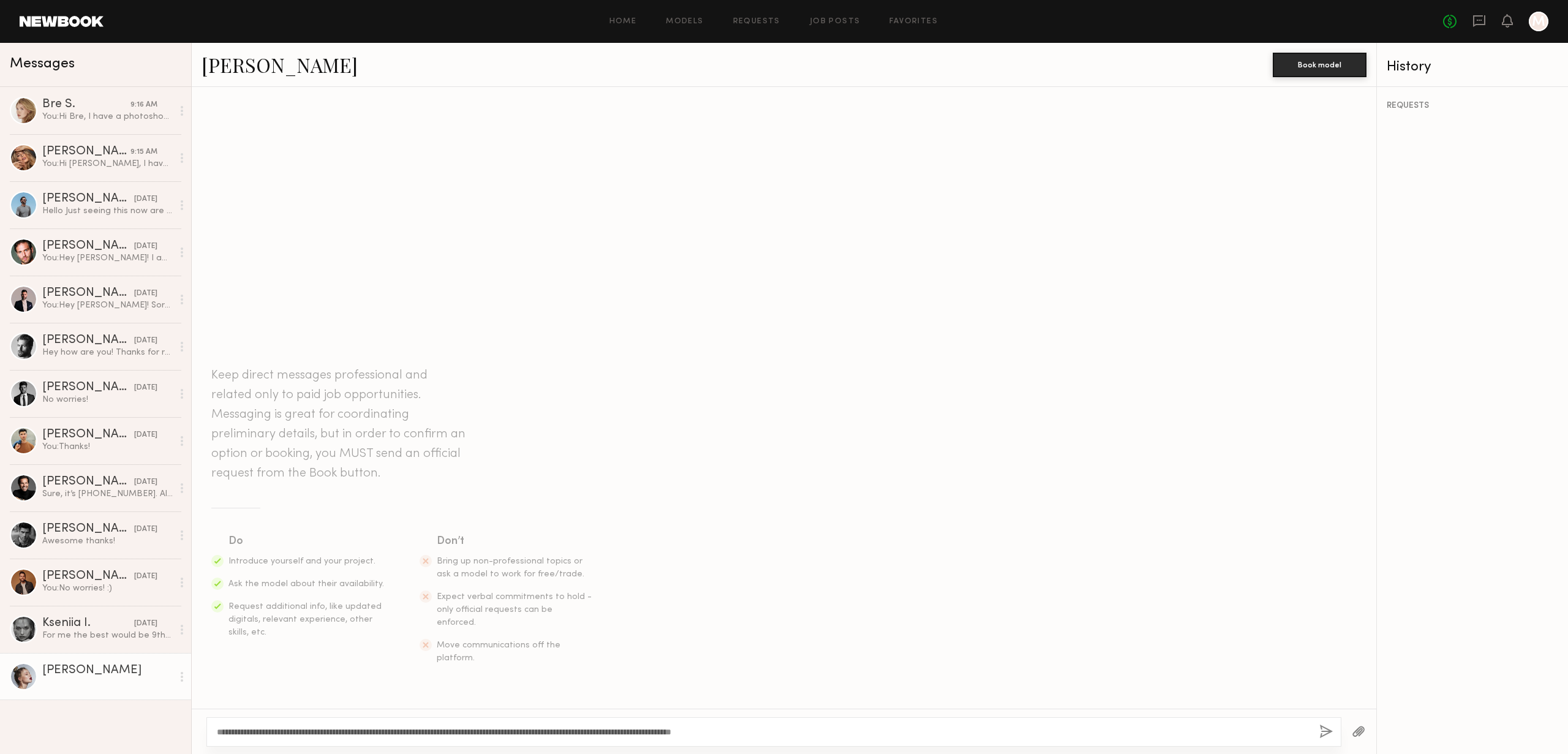
click at [234, 729] on textarea "**********" at bounding box center [763, 732] width 1093 height 12
type textarea "**********"
click at [1325, 733] on button "button" at bounding box center [1326, 732] width 14 height 16
